Goal: Information Seeking & Learning: Learn about a topic

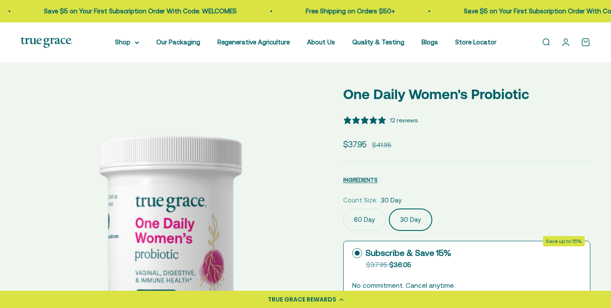
select select "3"
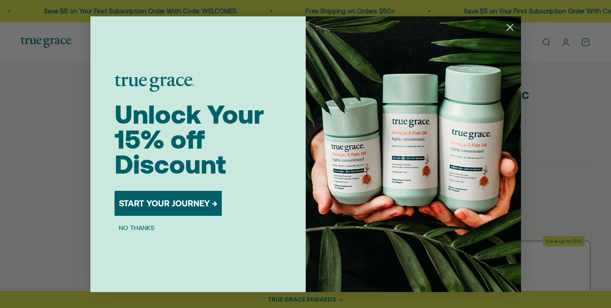
click at [131, 227] on button "NO THANKS" at bounding box center [137, 228] width 44 height 10
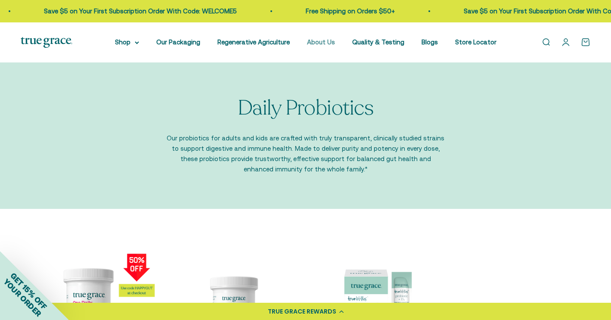
click at [320, 43] on link "About Us" at bounding box center [321, 41] width 28 height 7
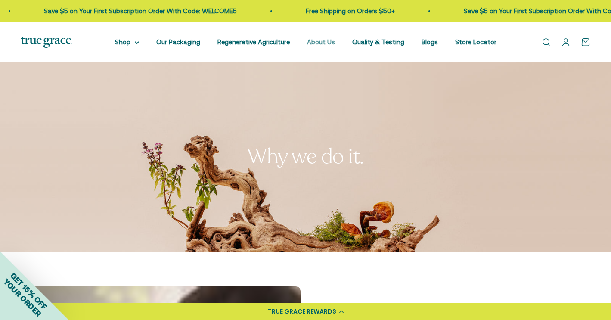
click at [326, 41] on link "About Us" at bounding box center [321, 41] width 28 height 7
click at [325, 44] on link "About Us" at bounding box center [321, 41] width 28 height 7
click at [565, 42] on link "Open account page" at bounding box center [565, 41] width 9 height 9
